Goal: Complete application form: Complete application form

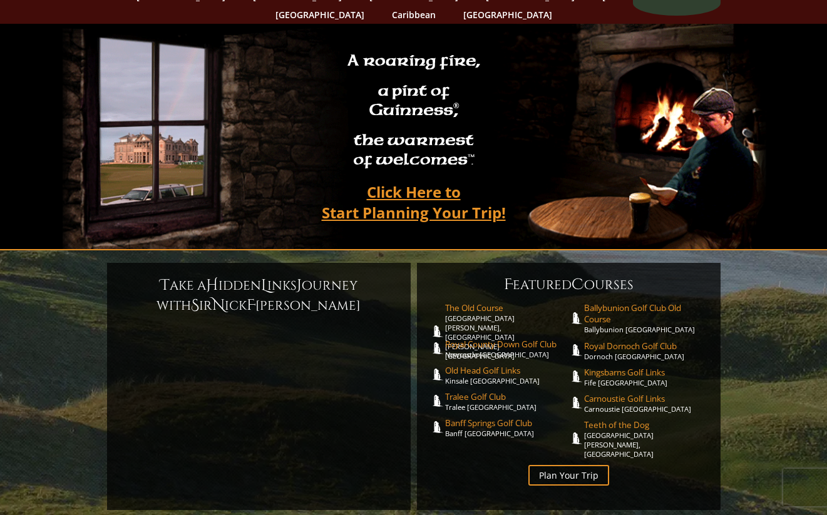
scroll to position [76, 0]
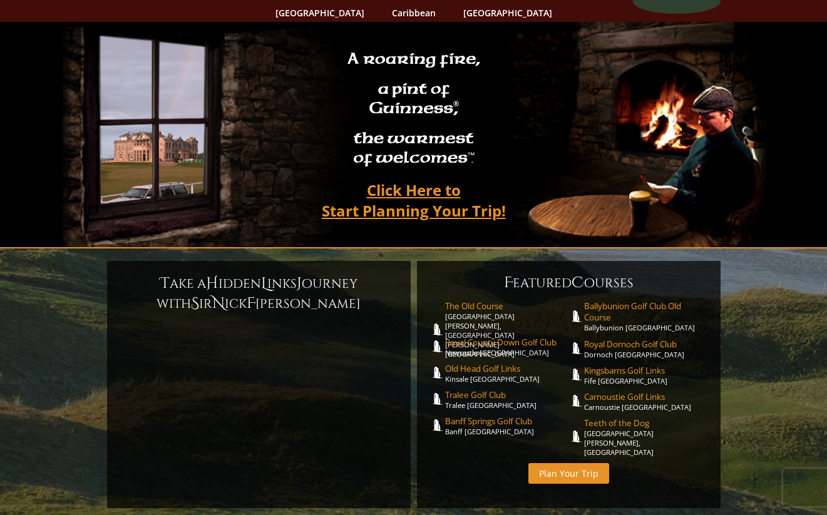
click at [570, 463] on link "Plan Your Trip" at bounding box center [568, 473] width 81 height 21
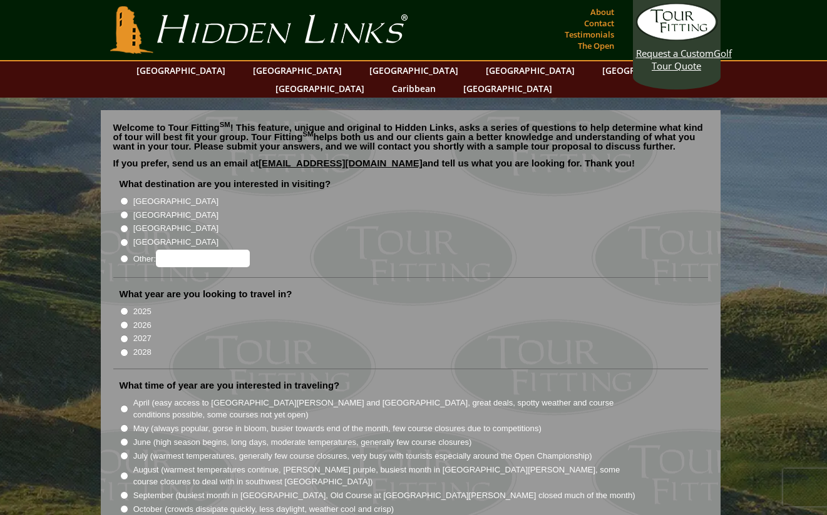
click at [126, 335] on input "2027" at bounding box center [124, 339] width 8 height 8
radio input "true"
click at [125, 207] on li "[GEOGRAPHIC_DATA]" at bounding box center [416, 214] width 592 height 14
click at [124, 211] on input "[GEOGRAPHIC_DATA]" at bounding box center [124, 215] width 8 height 8
radio input "true"
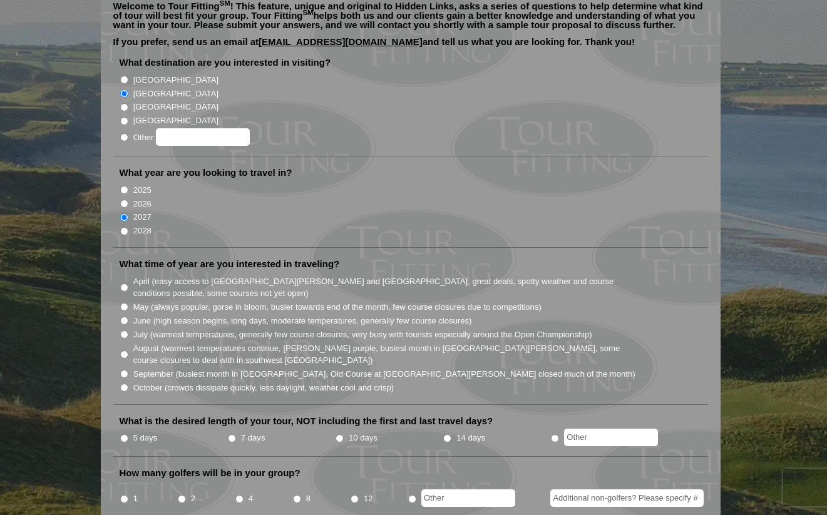
scroll to position [125, 0]
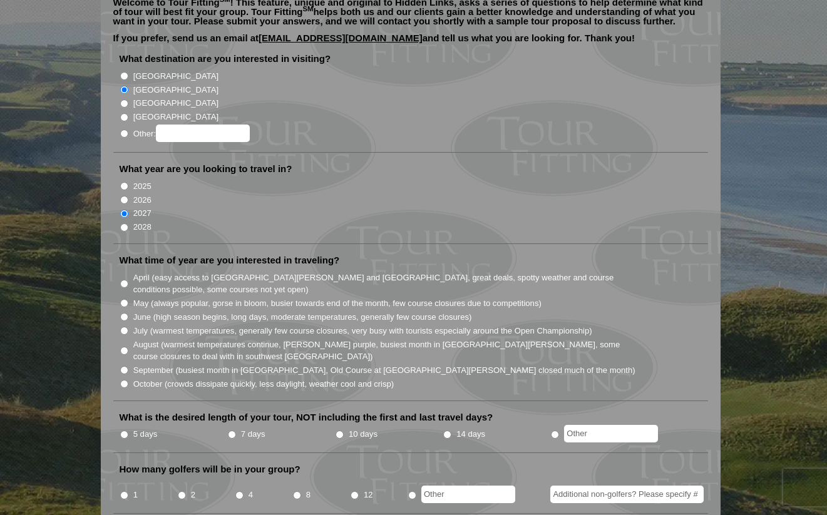
click at [130, 363] on li "September (busiest month in Ireland, Old Course at St. Andrews closed much of t…" at bounding box center [416, 370] width 592 height 14
click at [126, 366] on input "September (busiest month in Ireland, Old Course at St. Andrews closed much of t…" at bounding box center [124, 370] width 8 height 8
radio input "true"
click at [126, 380] on input "October (crowds dissipate quickly, less daylight, weather cool and crisp)" at bounding box center [124, 384] width 8 height 8
radio input "true"
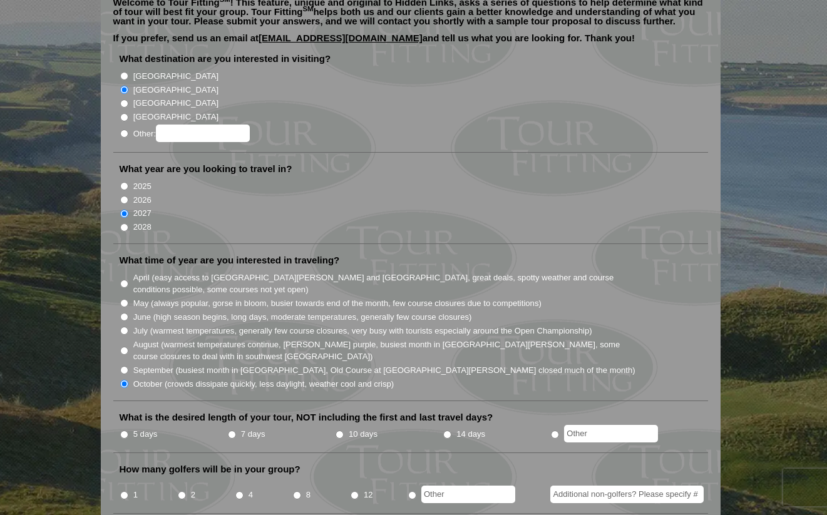
click at [125, 431] on input "5 days" at bounding box center [124, 435] width 8 height 8
radio input "true"
click at [121, 366] on input "September (busiest month in Ireland, Old Course at St. Andrews closed much of t…" at bounding box center [124, 370] width 8 height 8
radio input "true"
click at [299, 492] on input "8" at bounding box center [297, 496] width 8 height 8
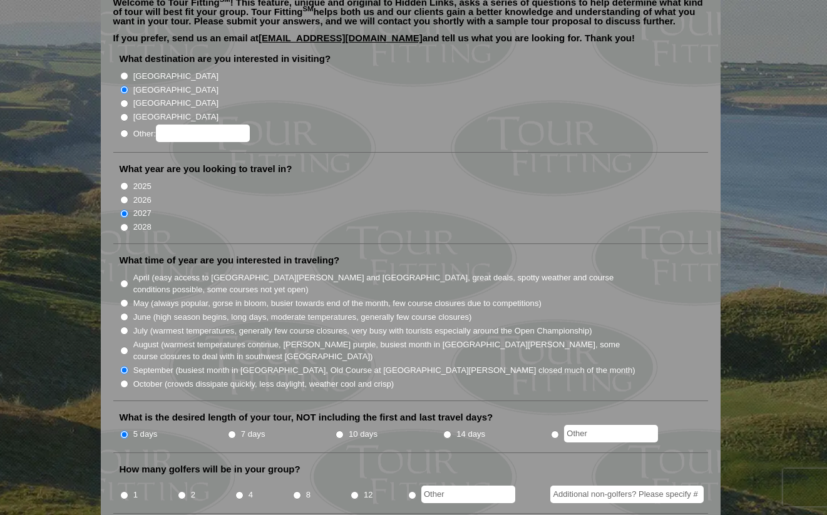
radio input "true"
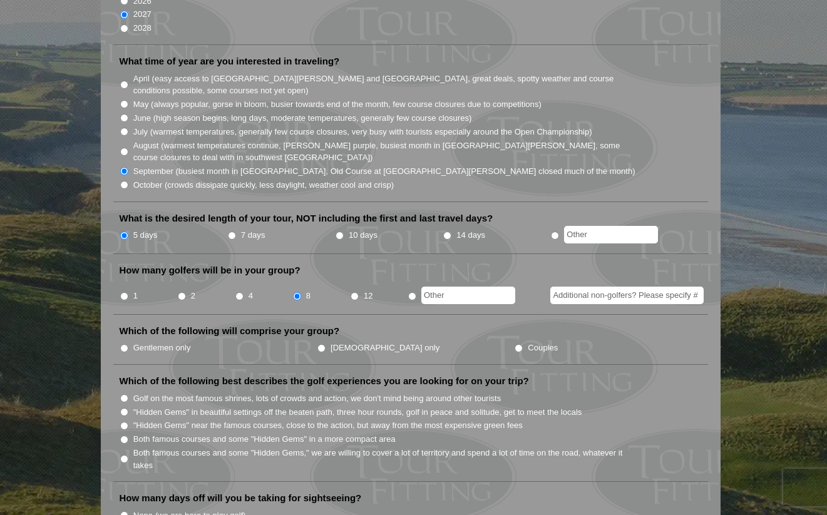
scroll to position [331, 0]
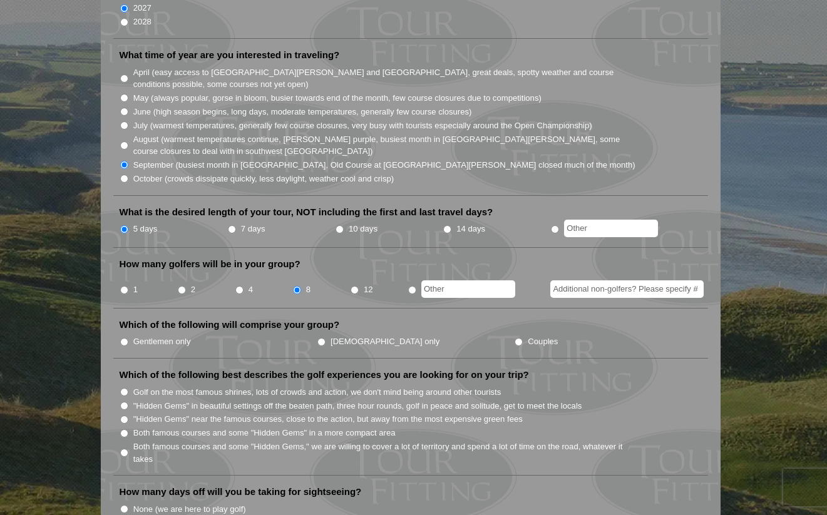
click at [133, 334] on li "Gentlemen only" at bounding box center [218, 341] width 197 height 14
click at [118, 327] on li "Which of the following will comprise your group? Gentlemen only Ladies only Cou…" at bounding box center [410, 339] width 595 height 40
click at [126, 338] on input "Gentlemen only" at bounding box center [124, 342] width 8 height 8
radio input "true"
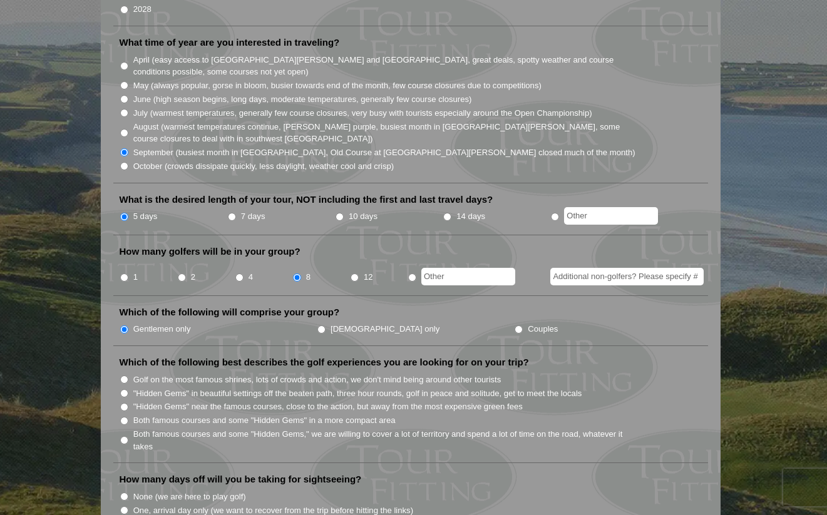
scroll to position [350, 0]
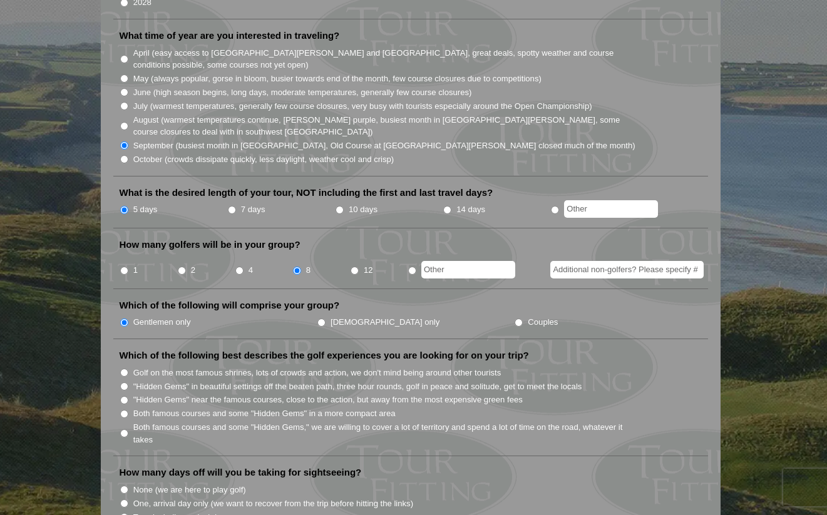
click at [125, 430] on input "Both famous courses and some "Hidden Gems," we are willing to cover a lot of te…" at bounding box center [124, 434] width 8 height 8
radio input "true"
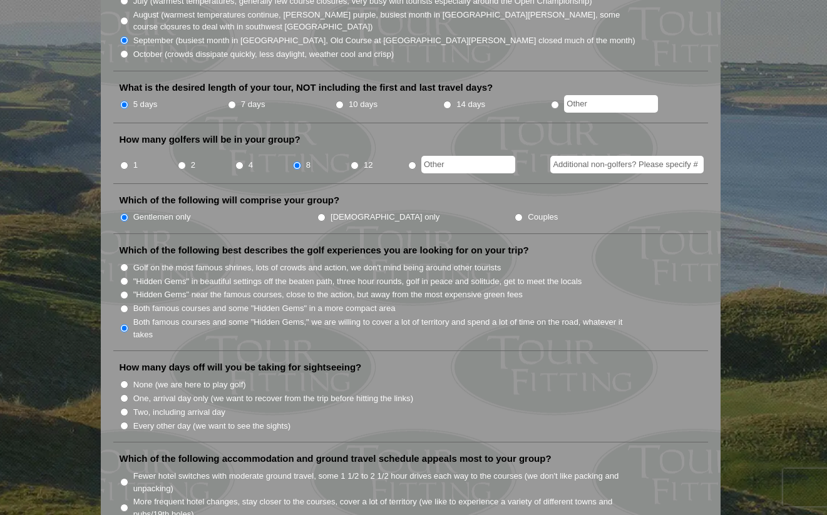
scroll to position [456, 0]
click at [123, 380] on input "None (we are here to play golf)" at bounding box center [124, 384] width 8 height 8
radio input "true"
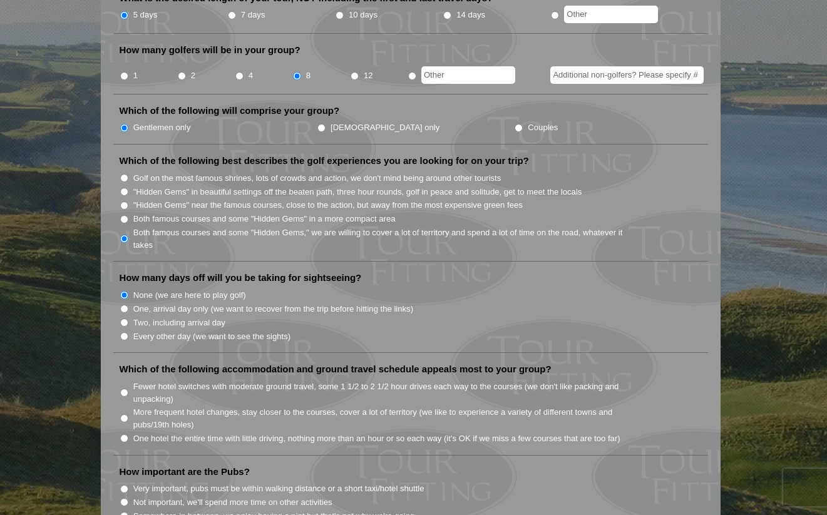
scroll to position [553, 0]
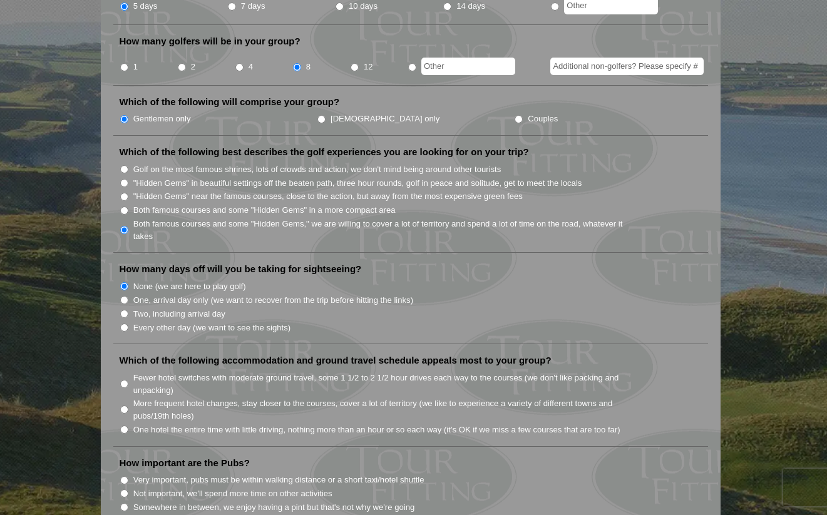
click at [126, 380] on input "Fewer hotel switches with moderate ground travel, some 1 1/2 to 2 1/2 hour driv…" at bounding box center [124, 384] width 8 height 8
radio input "true"
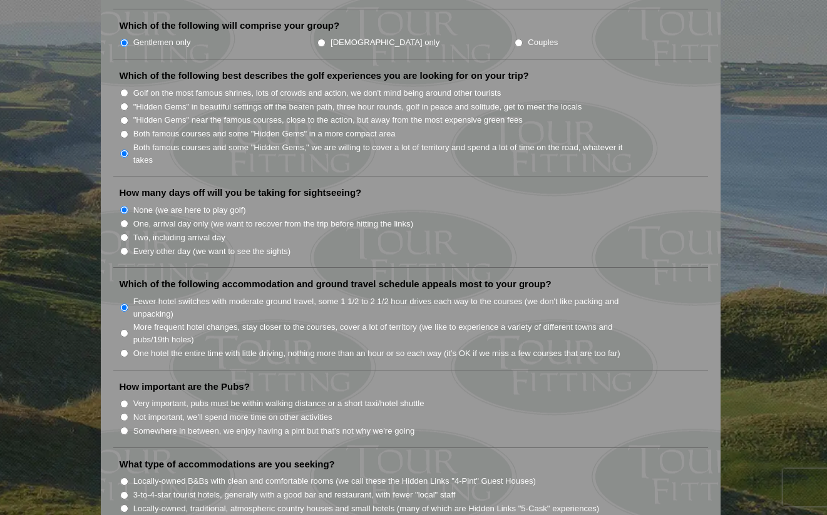
scroll to position [636, 0]
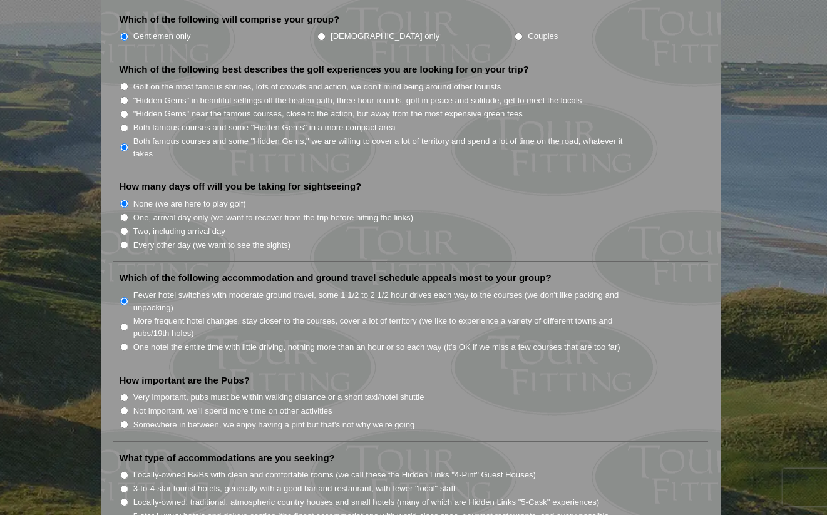
click at [122, 394] on input "Very important, pubs must be within walking distance or a short taxi/hotel shut…" at bounding box center [124, 398] width 8 height 8
radio input "true"
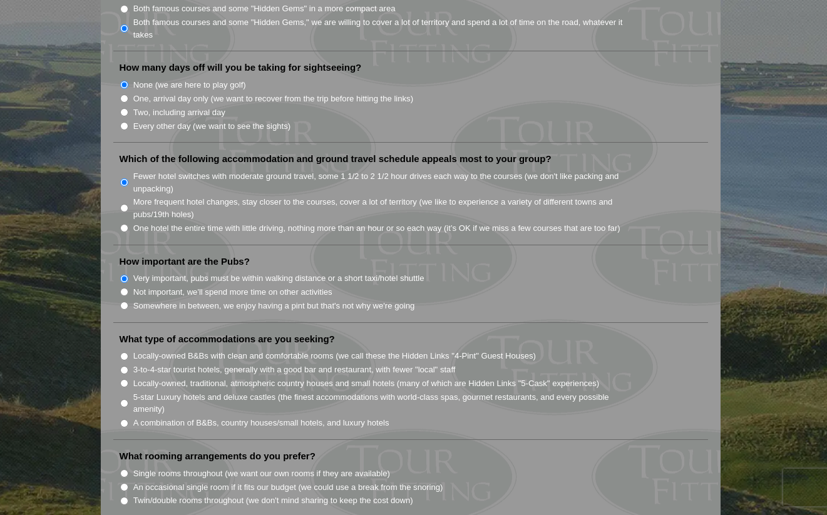
scroll to position [754, 0]
click at [131, 363] on li "3-to-4-star tourist hotels, generally with a good bar and restaurant, with fewe…" at bounding box center [416, 370] width 592 height 14
click at [130, 363] on li "3-to-4-star tourist hotels, generally with a good bar and restaurant, with fewe…" at bounding box center [416, 370] width 592 height 14
click at [126, 367] on input "3-to-4-star tourist hotels, generally with a good bar and restaurant, with fewe…" at bounding box center [124, 371] width 8 height 8
radio input "true"
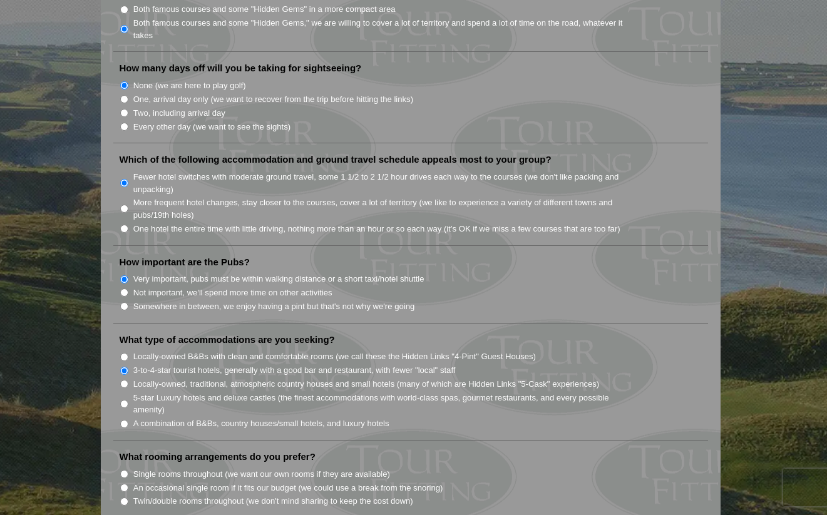
click at [125, 392] on li "5-star Luxury hotels and deluxe castles (the finest accommodations with world-c…" at bounding box center [416, 404] width 592 height 26
click at [125, 400] on input "5-star Luxury hotels and deluxe castles (the finest accommodations with world-c…" at bounding box center [124, 404] width 8 height 8
radio input "true"
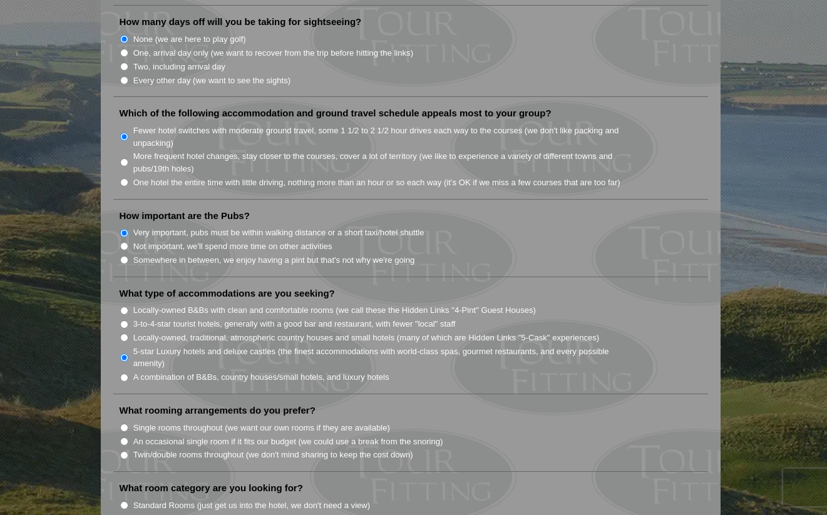
scroll to position [808, 0]
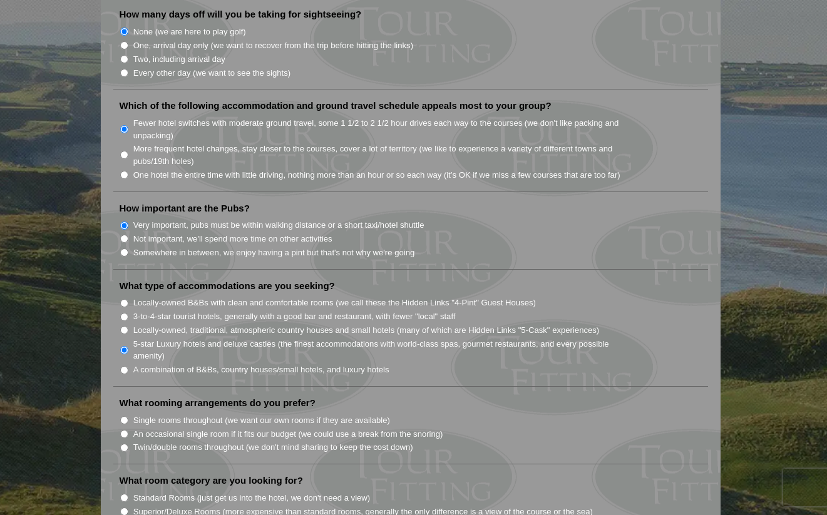
click at [123, 416] on input "Single rooms throughout (we want our own rooms if they are available)" at bounding box center [124, 420] width 8 height 8
radio input "true"
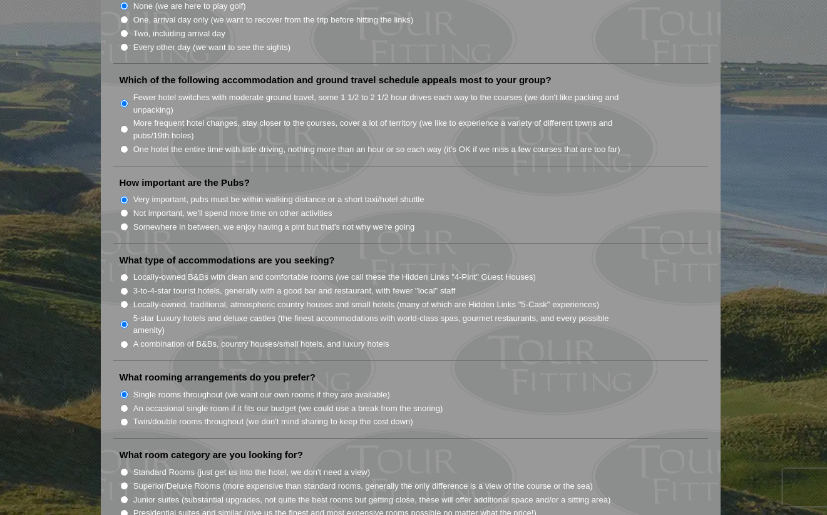
scroll to position [829, 0]
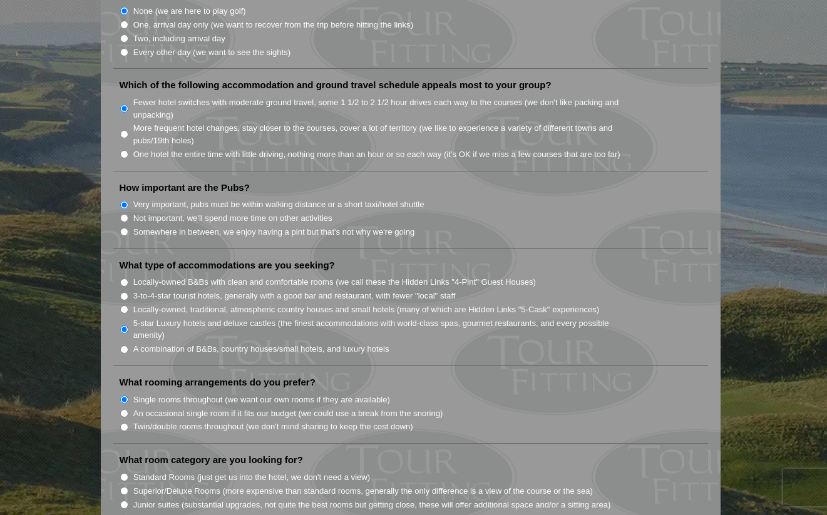
click at [124, 423] on input "Twin/double rooms throughout (we don't mind sharing to keep the cost down)" at bounding box center [124, 427] width 8 height 8
radio input "true"
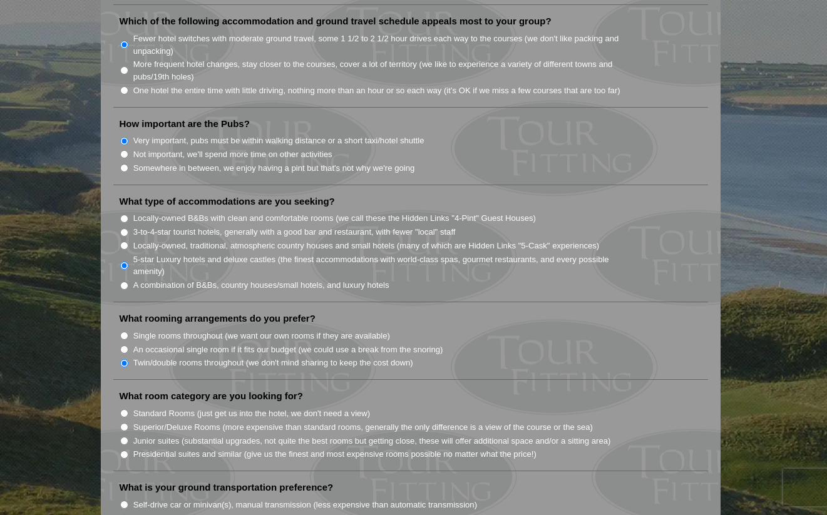
scroll to position [890, 0]
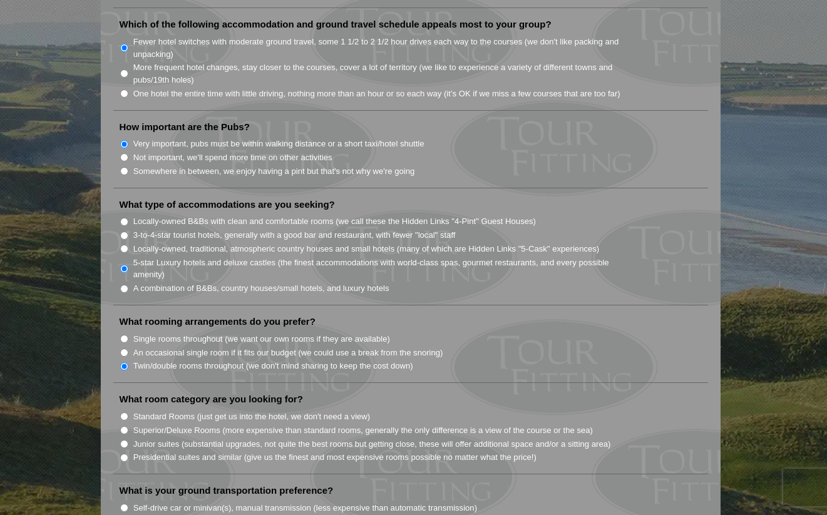
click at [124, 413] on input "Standard Rooms (just get us into the hotel, we don't need a view)" at bounding box center [124, 417] width 8 height 8
radio input "true"
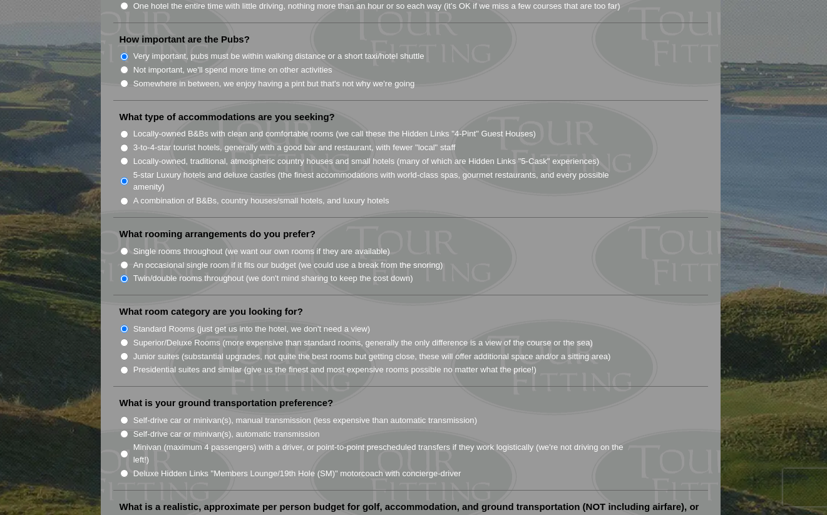
scroll to position [999, 0]
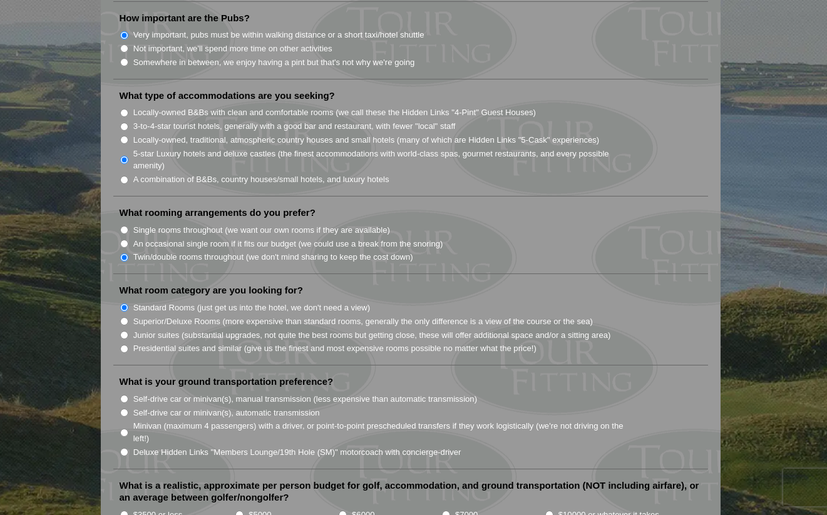
click at [126, 448] on input "Deluxe Hidden Links "Members Lounge/19th Hole (SM)" motorcoach with concierge-d…" at bounding box center [124, 452] width 8 height 8
radio input "true"
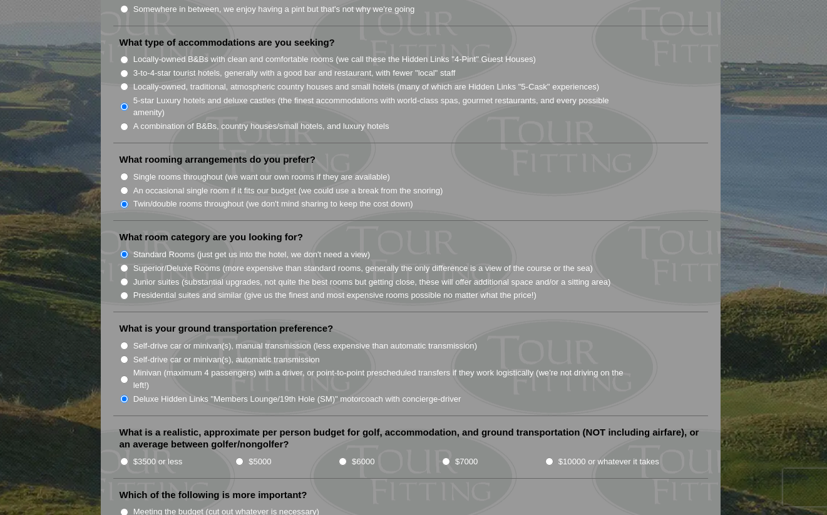
scroll to position [1057, 0]
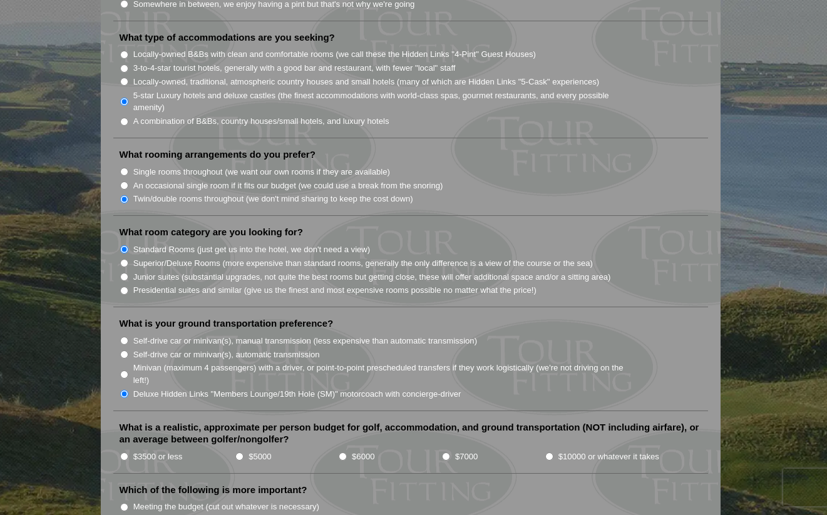
click at [240, 453] on input "$5000" at bounding box center [239, 457] width 8 height 8
radio input "true"
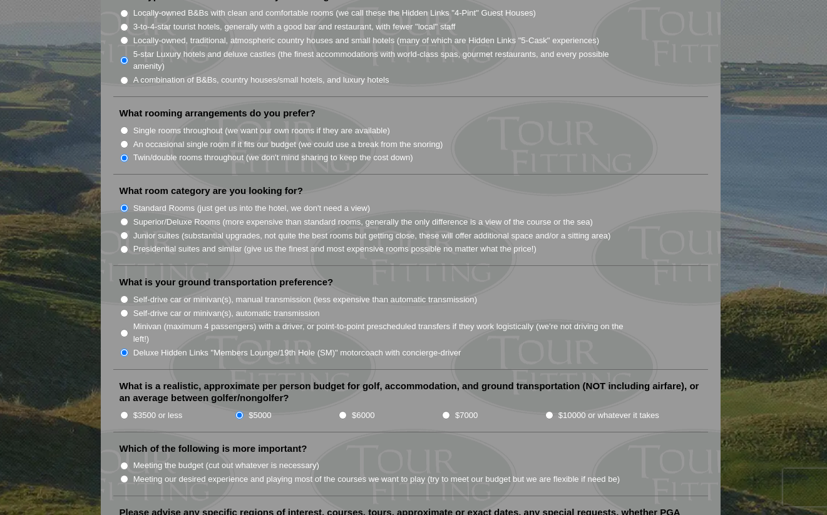
scroll to position [1109, 0]
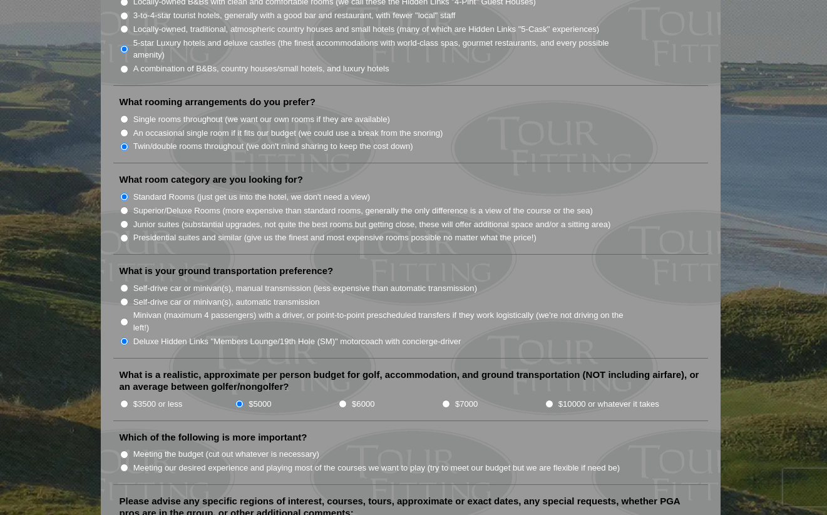
click at [123, 464] on input "Meeting our desired experience and playing most of the courses we want to play …" at bounding box center [124, 468] width 8 height 8
radio input "true"
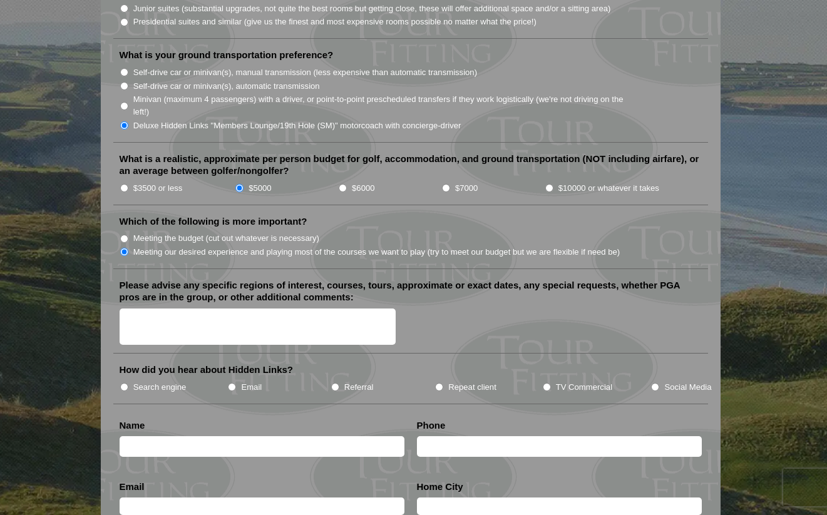
scroll to position [1326, 0]
click at [269, 436] on input "text" at bounding box center [262, 446] width 285 height 21
type input "Brett"
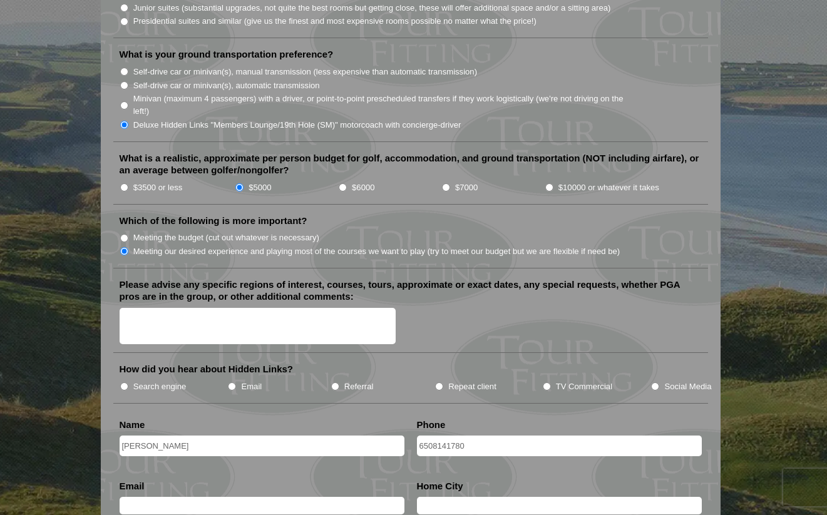
type input "6508141780"
click at [168, 497] on input "text" at bounding box center [262, 506] width 285 height 18
click at [140, 308] on textarea "Please advise any specific regions of interest, courses, tours, approximate or …" at bounding box center [258, 326] width 277 height 37
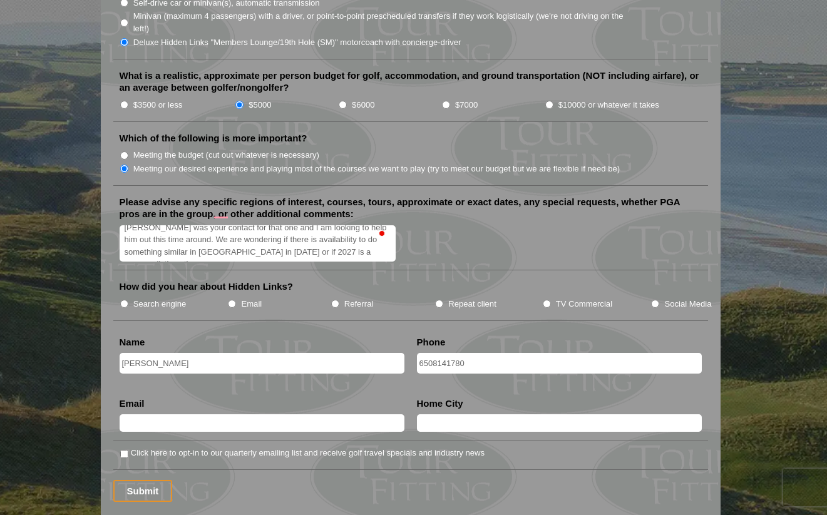
scroll to position [1426, 0]
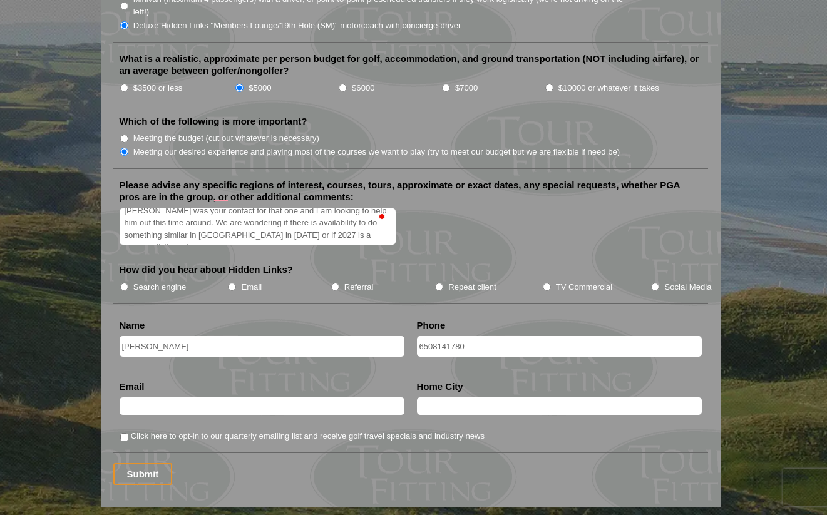
type textarea "We just finished a Hidden Links tour in Northern Ireland. Jeff Spinner was your…"
click at [436, 283] on input "Repeat client" at bounding box center [439, 287] width 8 height 8
radio input "true"
click at [317, 218] on textarea "We just finished a Hidden Links tour in Northern Ireland. Jeff Spinner was your…" at bounding box center [258, 226] width 277 height 37
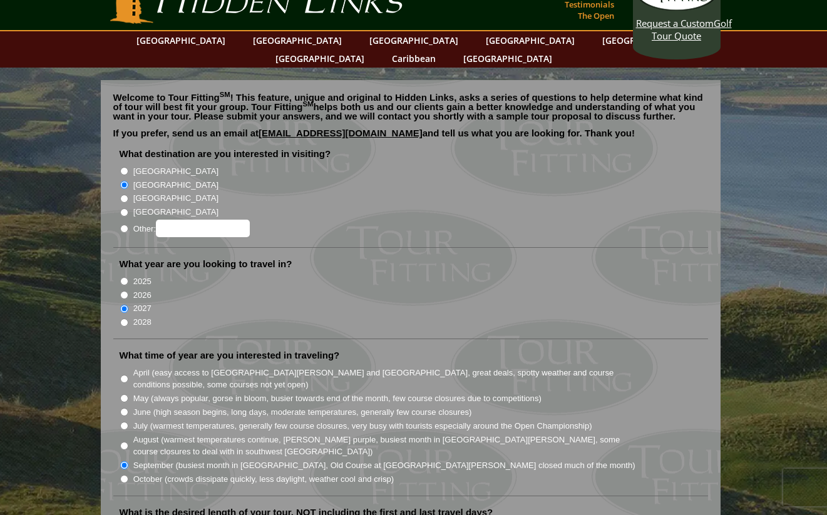
scroll to position [0, 0]
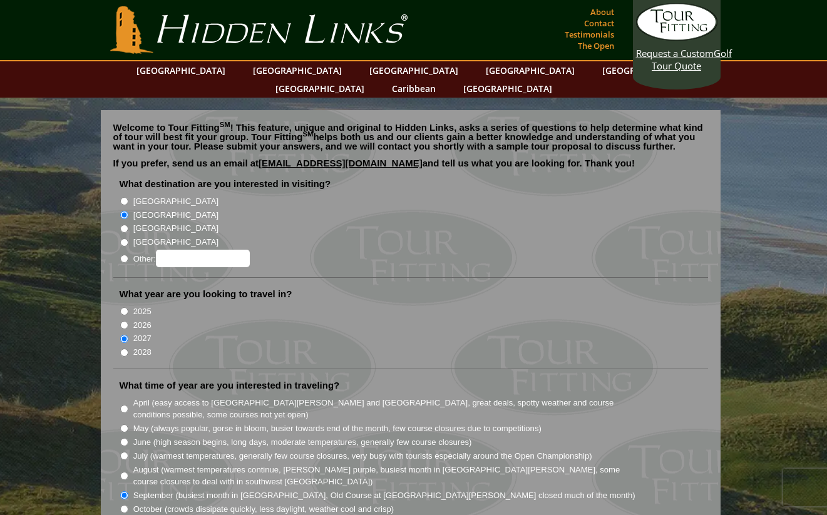
radio input "true"
click at [184, 250] on input "Other:" at bounding box center [203, 259] width 94 height 18
type input "Scotland or Sothern Ireland"
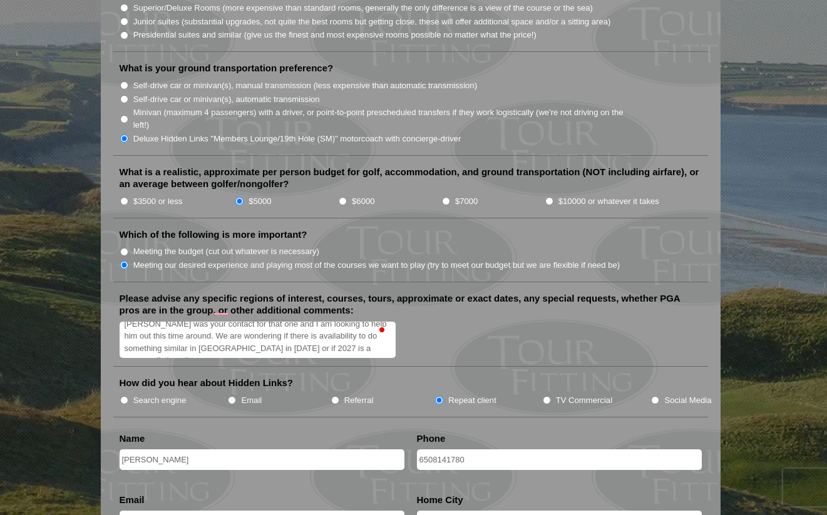
scroll to position [20, 0]
click at [250, 511] on input "text" at bounding box center [262, 520] width 285 height 18
type input "brett.s.green@gmail.com"
type input "St. Louis"
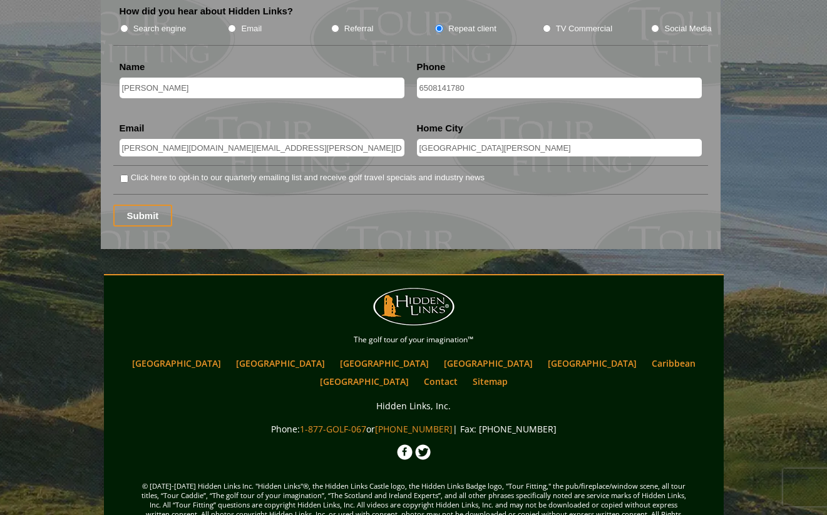
scroll to position [1697, 0]
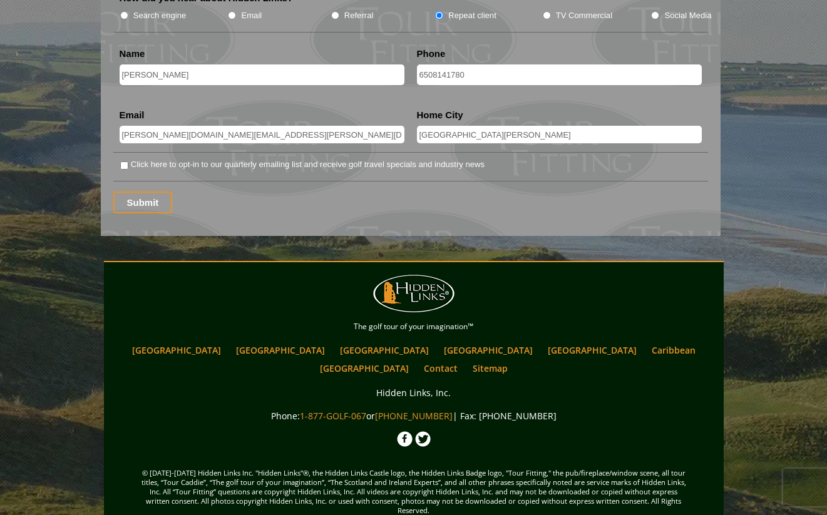
click at [126, 162] on input "Click here to opt-in to our quarterly emailing list and receive golf travel spe…" at bounding box center [124, 166] width 8 height 8
checkbox input "true"
click at [139, 192] on input "Submit" at bounding box center [142, 203] width 59 height 22
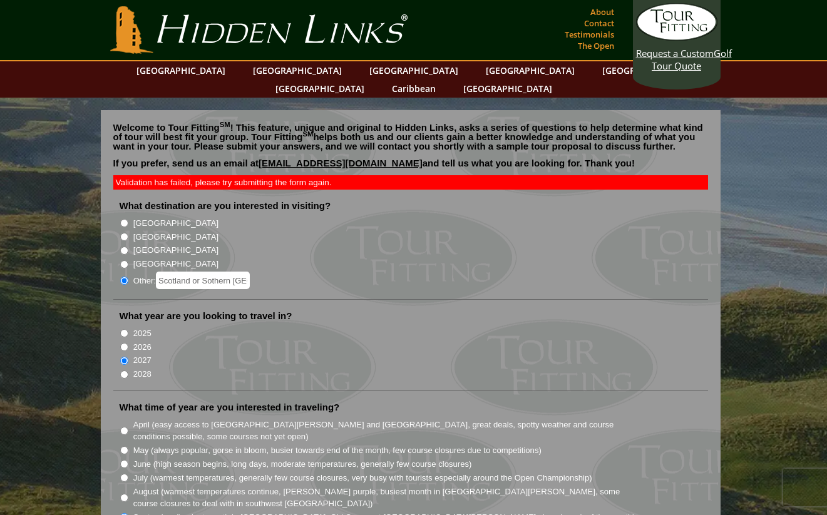
click at [125, 233] on input "[GEOGRAPHIC_DATA]" at bounding box center [124, 237] width 8 height 8
radio input "true"
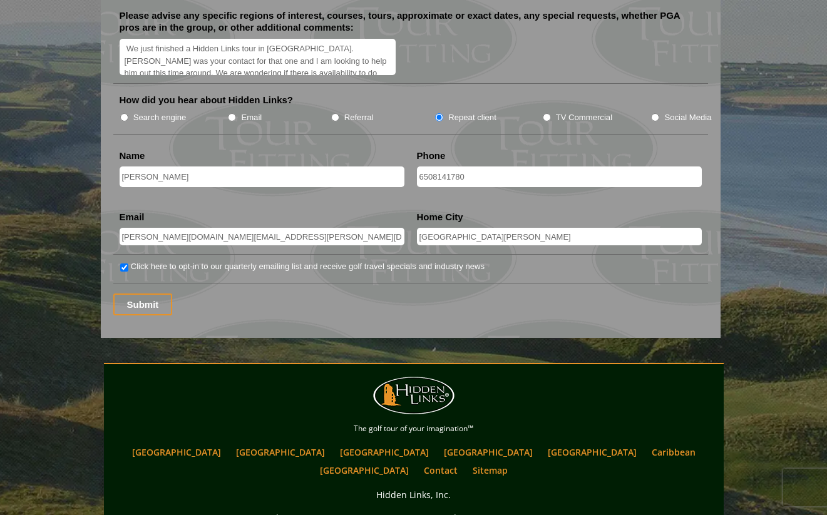
scroll to position [1636, 0]
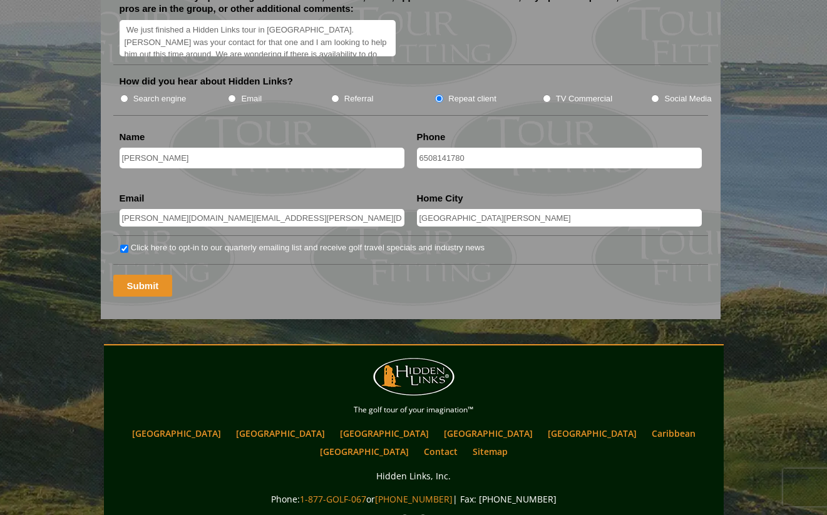
click at [148, 275] on input "Submit" at bounding box center [142, 286] width 59 height 22
